Goal: Transaction & Acquisition: Download file/media

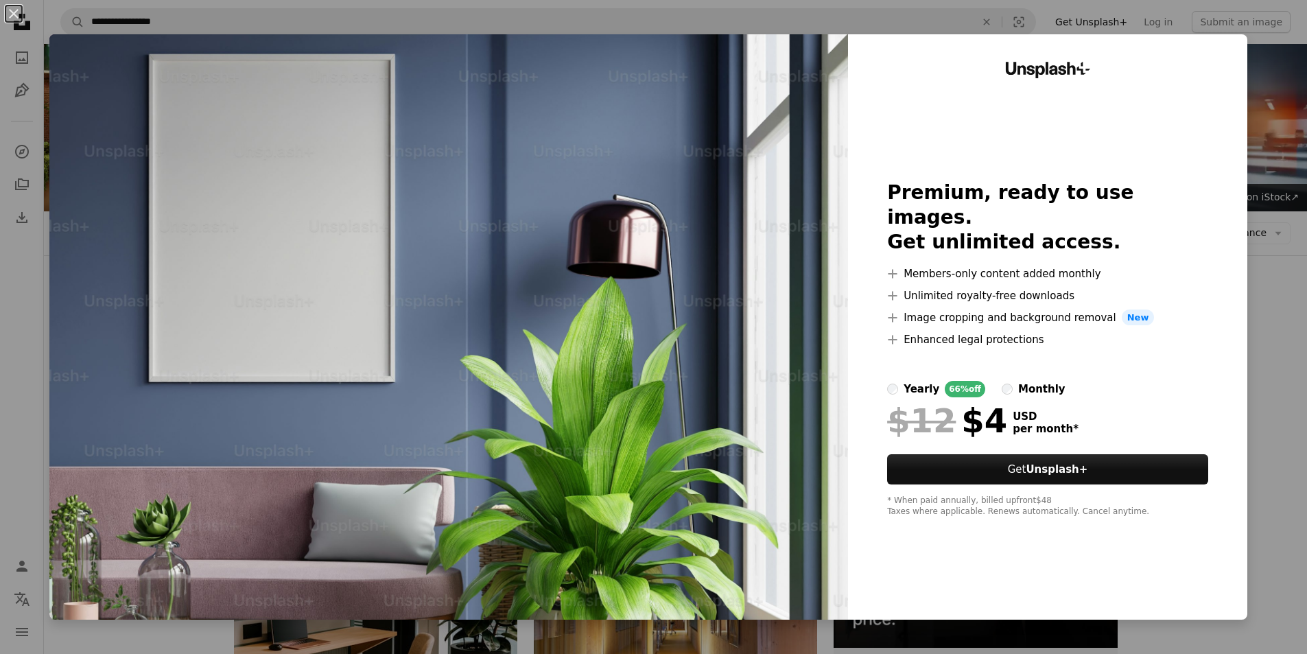
scroll to position [1166, 0]
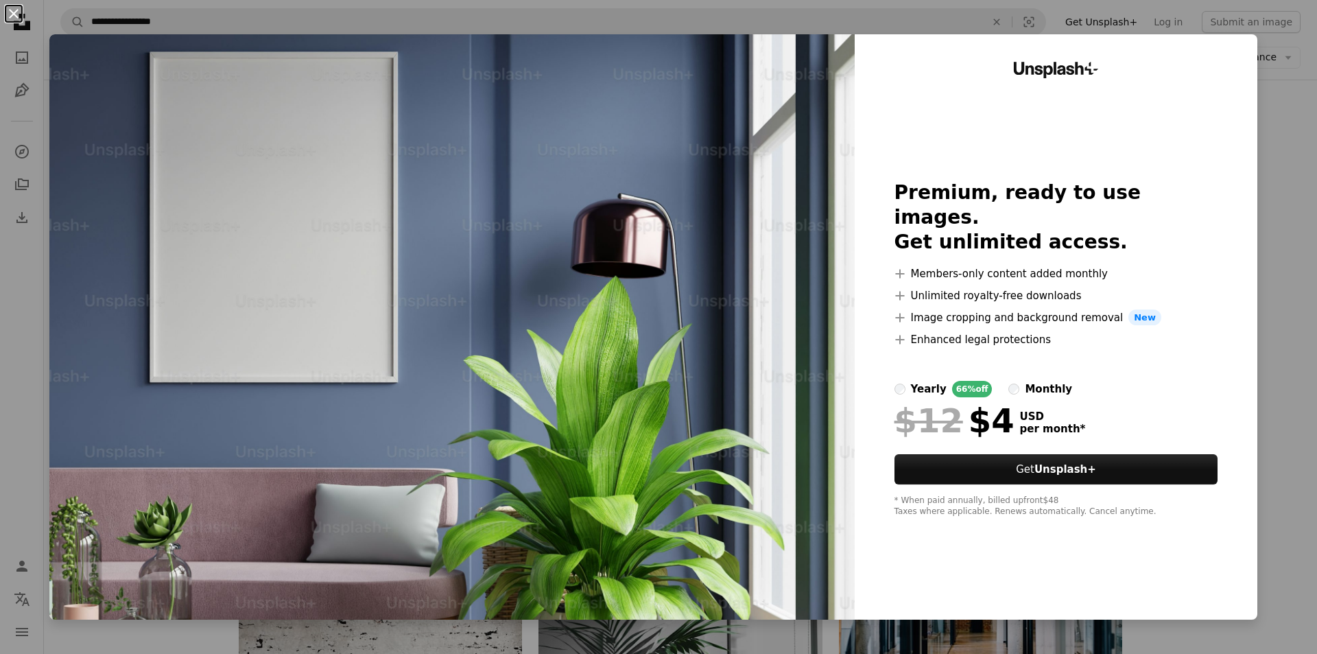
click at [9, 16] on button "An X shape" at bounding box center [13, 13] width 16 height 16
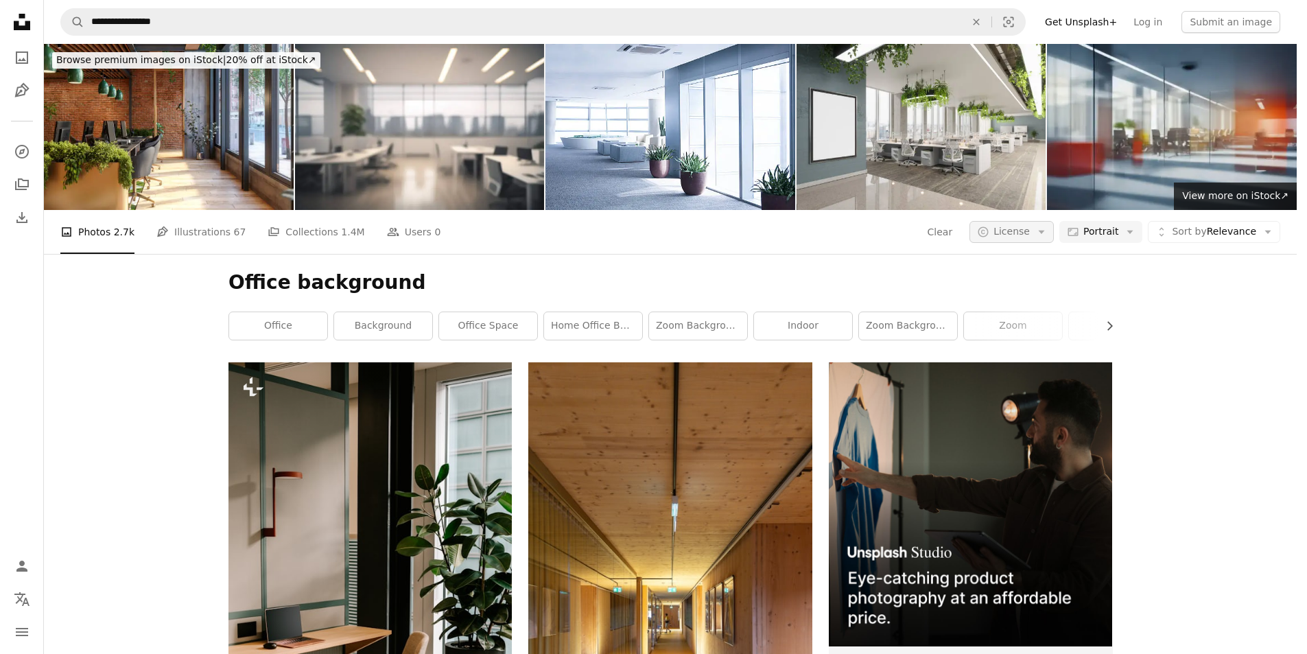
scroll to position [1166, 0]
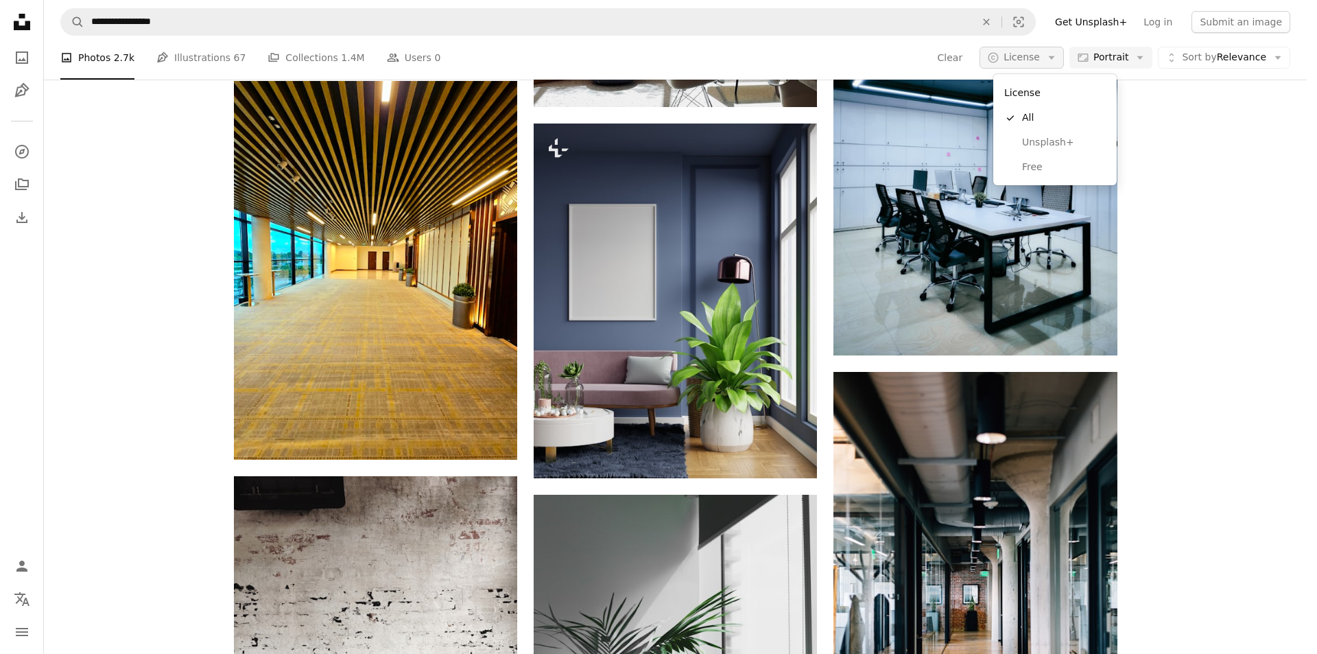
click at [1024, 55] on span "License" at bounding box center [1021, 56] width 36 height 11
click at [1028, 165] on span "Free" at bounding box center [1064, 167] width 84 height 14
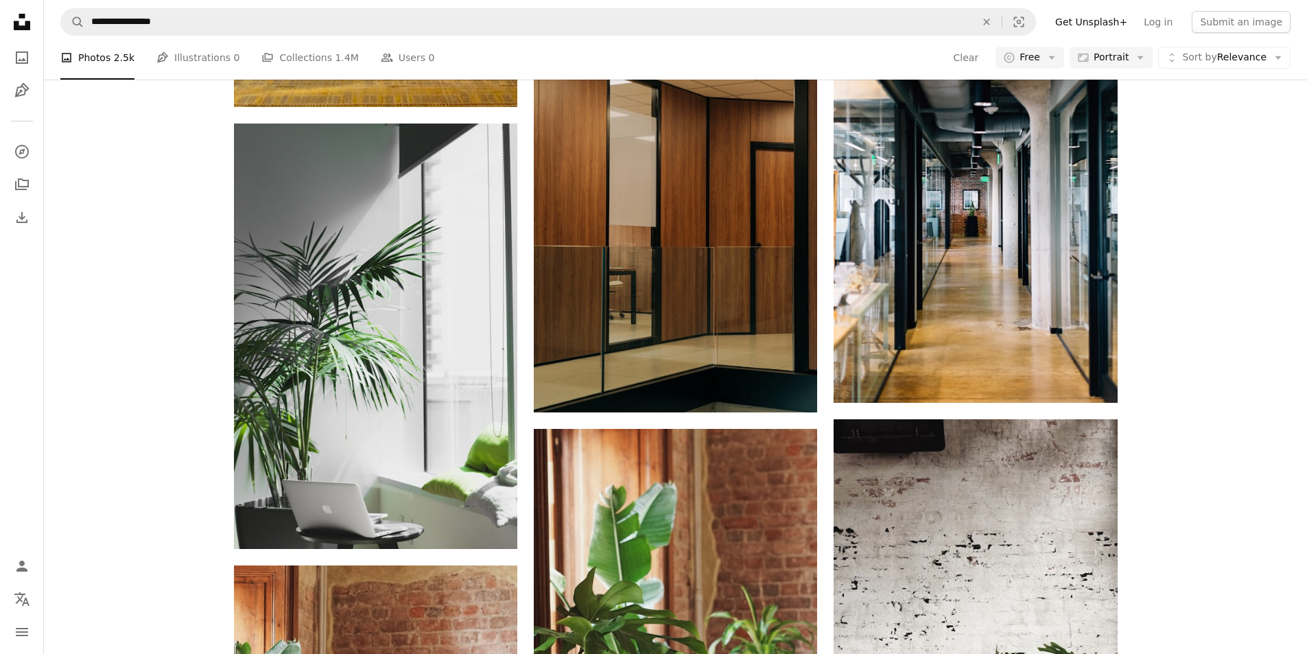
scroll to position [2401, 0]
